Goal: Book appointment/travel/reservation

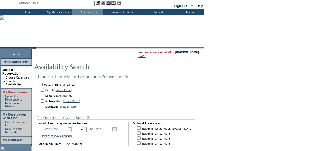
scroll to position [72, 0]
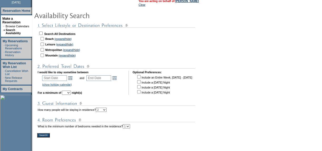
click at [43, 32] on input "checkbox" at bounding box center [40, 33] width 3 height 3
checkbox input "true"
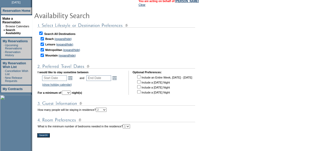
checkbox input "true"
click at [72, 75] on link "Open the calendar popup." at bounding box center [70, 78] width 6 height 6
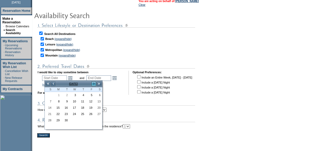
click at [92, 82] on link ">" at bounding box center [93, 83] width 5 height 5
click at [77, 101] on link "8" at bounding box center [73, 102] width 8 height 6
type input "[DATE]"
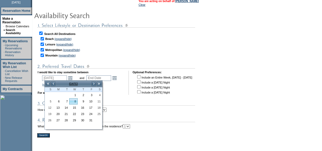
type input "[DATE]"
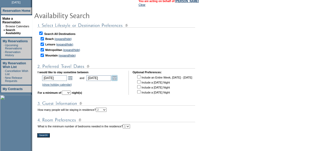
click at [117, 78] on link "Open the calendar popup." at bounding box center [115, 78] width 6 height 6
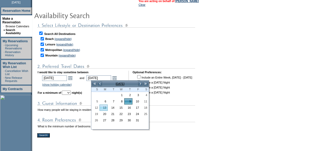
click at [103, 106] on link "13" at bounding box center [104, 108] width 8 height 6
type input "[DATE]"
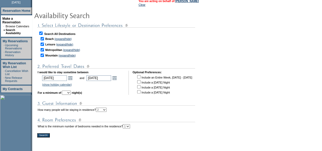
click at [71, 93] on select "1 2 3 4 5 6 7 8 9 10 11 12 13 14" at bounding box center [66, 93] width 9 height 4
select select "5"
click at [69, 91] on select "1 2 3 4 5 6 7 8 9 10 11 12 13 14" at bounding box center [66, 93] width 9 height 4
click at [49, 135] on input "Search!" at bounding box center [43, 135] width 13 height 4
